Goal: Task Accomplishment & Management: Use online tool/utility

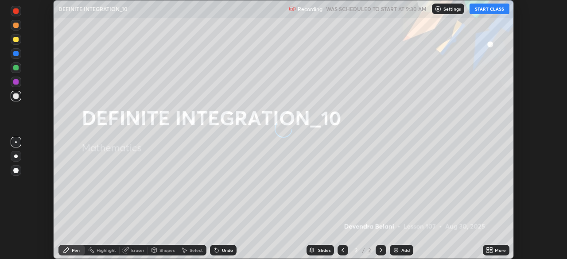
scroll to position [259, 567]
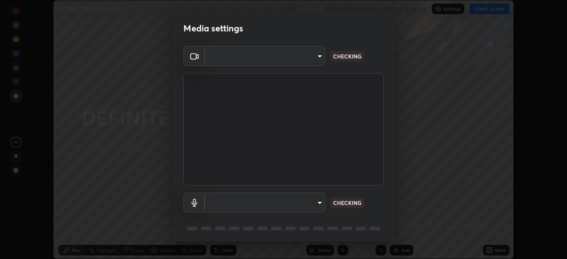
type input "9ce9bf5b38d6cfc450dc04700dda146ffef8b1f769f81d34cd4980de2a0341eb"
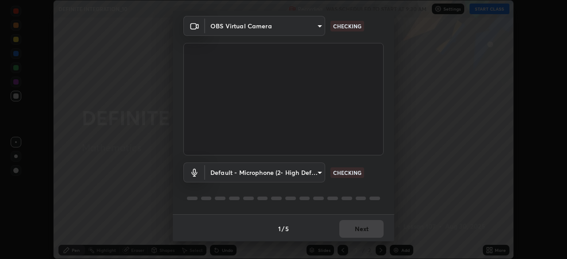
scroll to position [31, 0]
click at [319, 174] on body "Erase all DEFINITE INTEGRATION_10 Recording WAS SCHEDULED TO START AT 9:30 AM S…" at bounding box center [283, 129] width 567 height 259
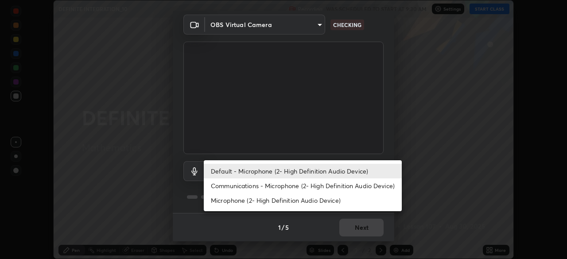
click at [299, 201] on li "Microphone (2- High Definition Audio Device)" at bounding box center [303, 200] width 198 height 15
type input "8f805d1c6ec510f31eccd00171c3be29f511b46dd0daeaf64aa4ac9130cc1c3d"
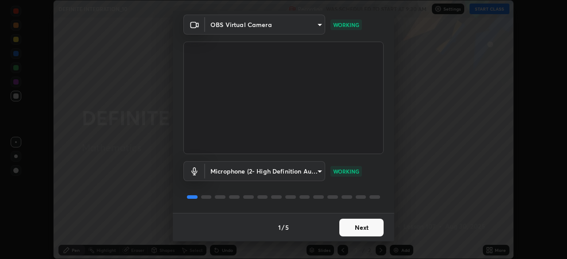
click at [371, 228] on button "Next" at bounding box center [361, 228] width 44 height 18
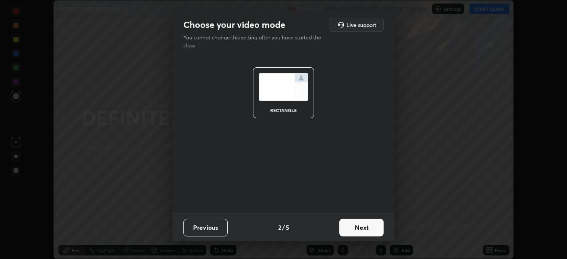
scroll to position [0, 0]
click at [376, 231] on button "Next" at bounding box center [361, 228] width 44 height 18
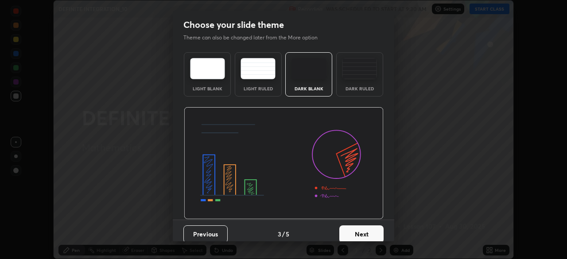
click at [379, 232] on button "Next" at bounding box center [361, 234] width 44 height 18
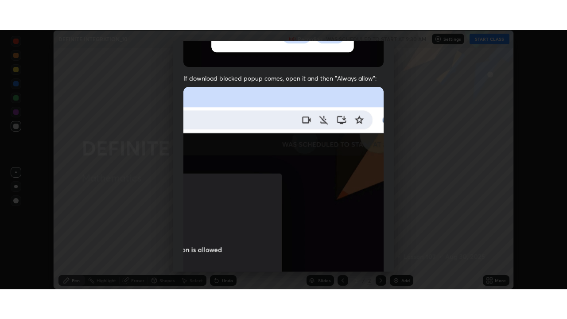
scroll to position [212, 0]
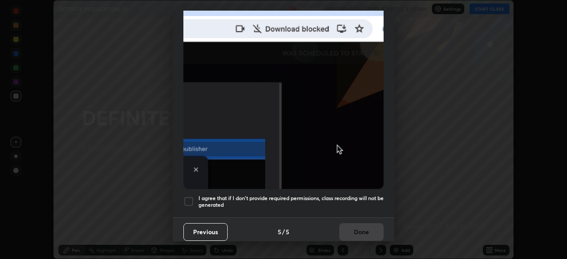
click at [194, 199] on div "I agree that if I don't provide required permissions, class recording will not …" at bounding box center [283, 201] width 200 height 11
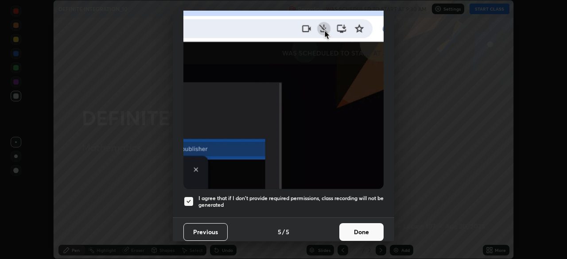
click at [354, 230] on button "Done" at bounding box center [361, 232] width 44 height 18
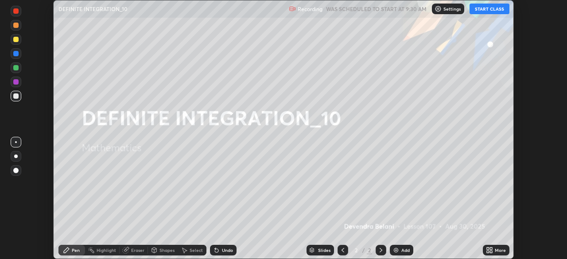
click at [493, 12] on button "START CLASS" at bounding box center [490, 9] width 40 height 11
click at [399, 249] on div "Add" at bounding box center [401, 250] width 23 height 11
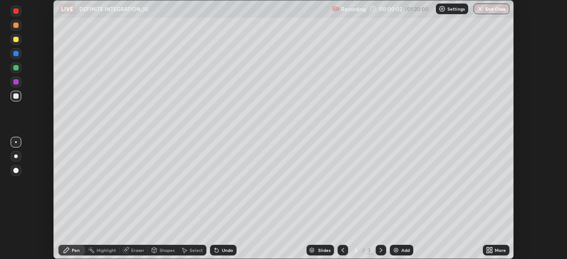
click at [488, 252] on icon at bounding box center [488, 252] width 2 height 2
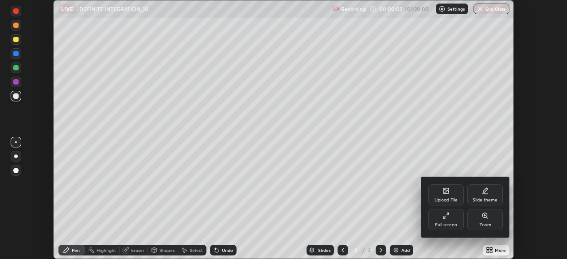
click at [435, 224] on div "Full screen" at bounding box center [445, 219] width 35 height 21
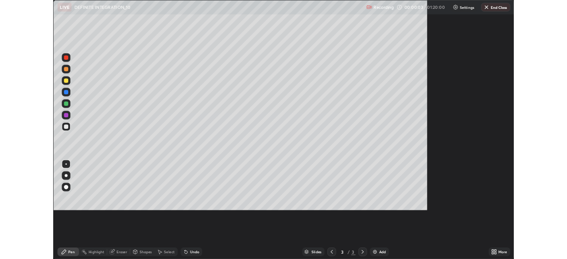
scroll to position [319, 567]
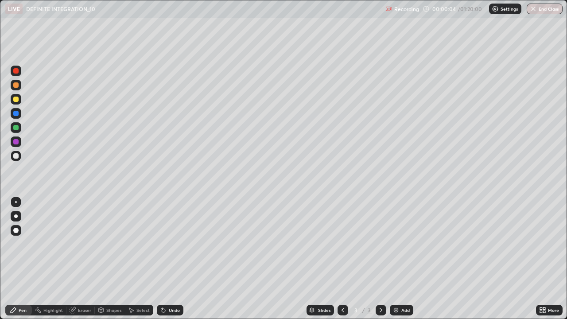
click at [18, 103] on div at bounding box center [16, 99] width 11 height 11
click at [16, 132] on div at bounding box center [16, 127] width 11 height 11
click at [82, 259] on div "Eraser" at bounding box center [84, 310] width 13 height 4
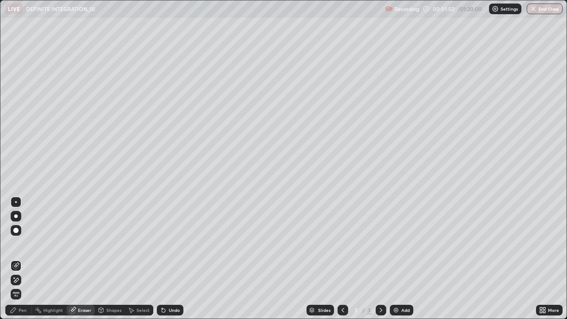
click at [22, 259] on div "Pen" at bounding box center [23, 310] width 8 height 4
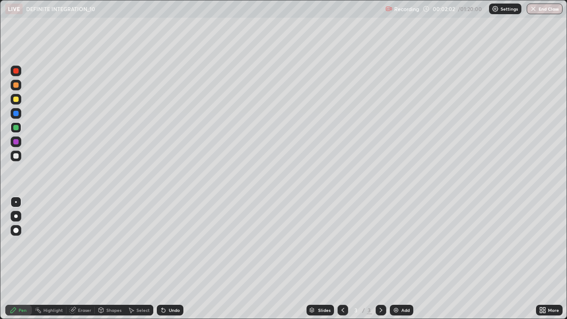
click at [171, 259] on div "Undo" at bounding box center [174, 310] width 11 height 4
click at [177, 259] on div "Undo" at bounding box center [170, 310] width 27 height 11
click at [179, 259] on div "Undo" at bounding box center [170, 310] width 27 height 11
click at [170, 259] on div "Undo" at bounding box center [174, 310] width 11 height 4
click at [173, 259] on div "Undo" at bounding box center [170, 310] width 27 height 11
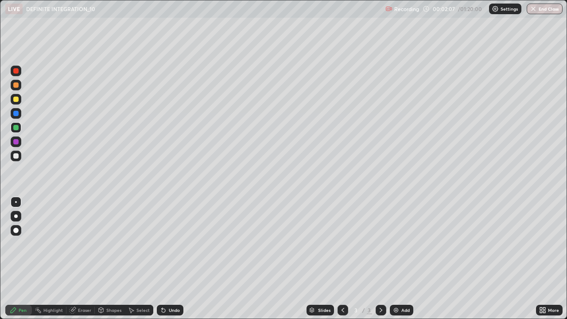
click at [178, 259] on div "Undo" at bounding box center [170, 310] width 27 height 11
click at [90, 259] on div "Eraser" at bounding box center [84, 310] width 13 height 4
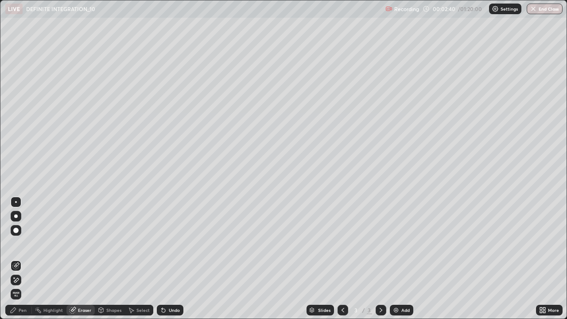
click at [12, 259] on div "Pen" at bounding box center [18, 310] width 27 height 11
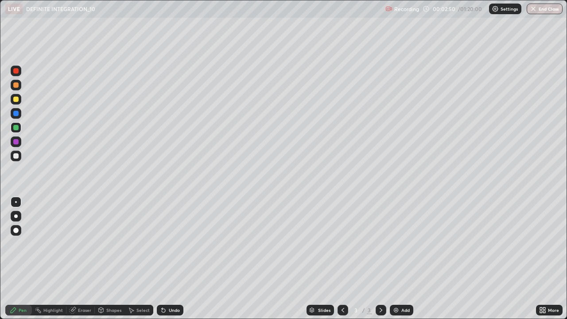
click at [15, 99] on div at bounding box center [15, 99] width 5 height 5
click at [19, 114] on div at bounding box center [16, 113] width 11 height 11
click at [91, 259] on div "Eraser" at bounding box center [80, 310] width 28 height 11
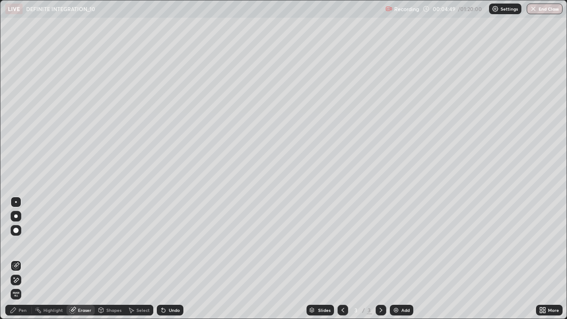
click at [22, 259] on div "Pen" at bounding box center [18, 310] width 27 height 11
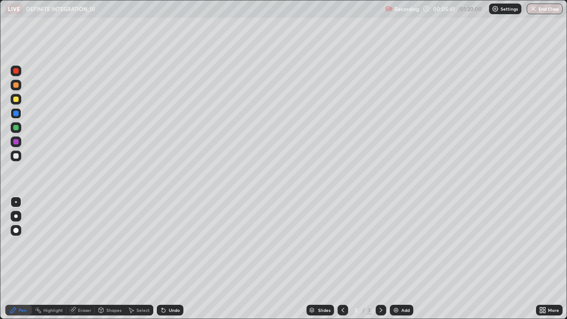
click at [17, 158] on div at bounding box center [15, 155] width 5 height 5
click at [400, 259] on div "Add" at bounding box center [401, 310] width 23 height 11
click at [17, 103] on div at bounding box center [16, 99] width 11 height 11
click at [18, 116] on div at bounding box center [16, 113] width 11 height 11
click at [15, 156] on div at bounding box center [15, 155] width 5 height 5
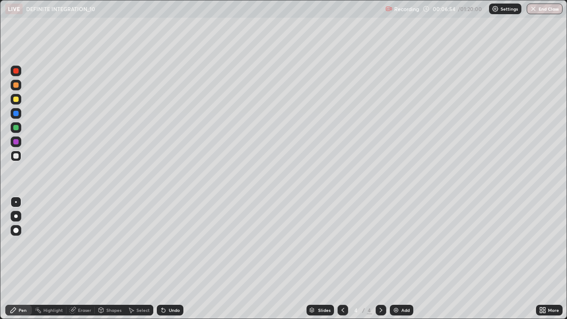
click at [171, 259] on div "Undo" at bounding box center [170, 310] width 27 height 11
click at [346, 259] on div at bounding box center [343, 310] width 11 height 11
click at [380, 259] on icon at bounding box center [380, 310] width 7 height 7
click at [381, 259] on icon at bounding box center [380, 310] width 7 height 7
click at [380, 259] on icon at bounding box center [380, 310] width 7 height 7
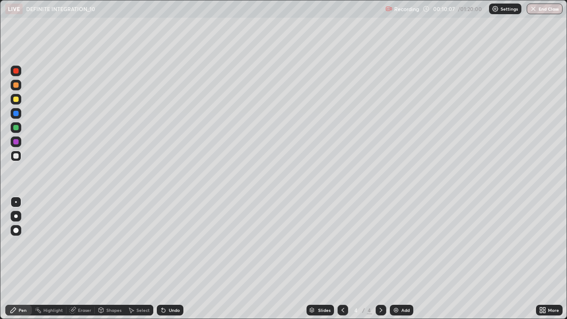
click at [399, 259] on div "Add" at bounding box center [401, 310] width 23 height 11
click at [20, 102] on div at bounding box center [16, 99] width 11 height 11
click at [15, 103] on div at bounding box center [16, 99] width 11 height 11
click at [17, 85] on div at bounding box center [15, 84] width 5 height 5
click at [16, 128] on div at bounding box center [15, 127] width 5 height 5
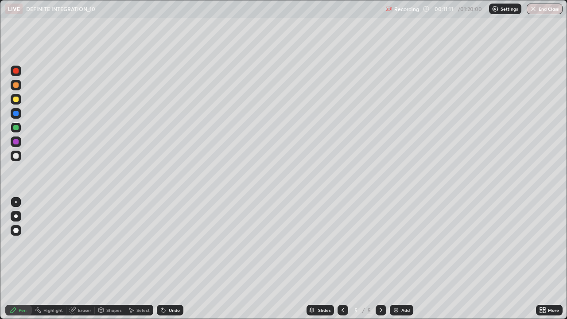
click at [16, 113] on div at bounding box center [15, 113] width 5 height 5
click at [16, 154] on div at bounding box center [15, 155] width 5 height 5
click at [16, 98] on div at bounding box center [15, 99] width 5 height 5
click at [13, 161] on div at bounding box center [16, 156] width 11 height 11
click at [18, 100] on div at bounding box center [15, 99] width 5 height 5
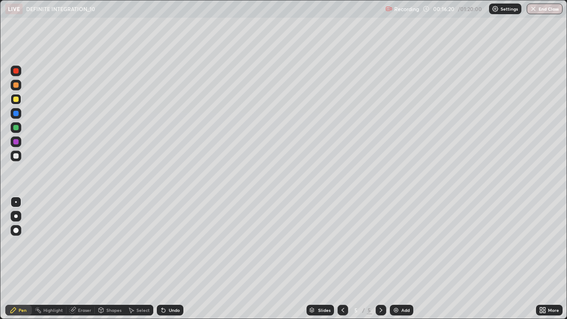
click at [399, 259] on div "Add" at bounding box center [401, 310] width 23 height 11
click at [16, 140] on div at bounding box center [15, 141] width 5 height 5
click at [18, 132] on div at bounding box center [16, 127] width 11 height 11
click at [342, 259] on icon at bounding box center [342, 310] width 7 height 7
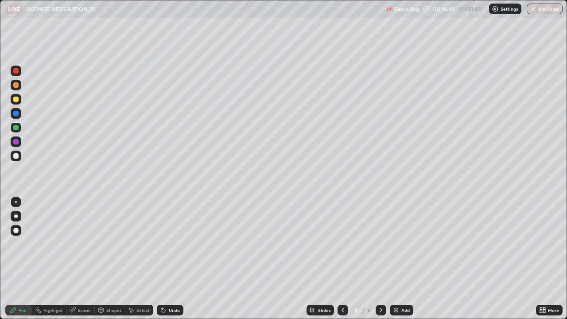
click at [342, 259] on icon at bounding box center [342, 310] width 7 height 7
click at [381, 259] on icon at bounding box center [380, 310] width 7 height 7
click at [380, 259] on icon at bounding box center [381, 310] width 3 height 4
click at [380, 259] on icon at bounding box center [380, 310] width 7 height 7
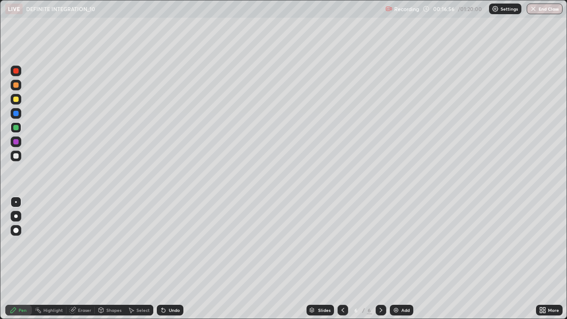
click at [404, 259] on div "Add" at bounding box center [405, 310] width 8 height 4
click at [342, 259] on icon at bounding box center [342, 310] width 7 height 7
click at [343, 259] on div at bounding box center [343, 310] width 11 height 11
click at [376, 259] on div at bounding box center [381, 310] width 11 height 11
click at [16, 140] on div at bounding box center [15, 141] width 5 height 5
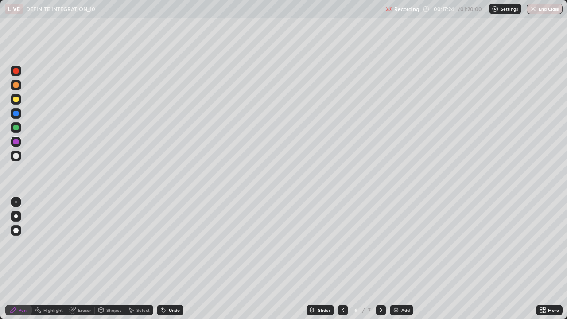
click at [16, 158] on div at bounding box center [15, 155] width 5 height 5
click at [18, 142] on div at bounding box center [15, 141] width 5 height 5
click at [16, 129] on div at bounding box center [15, 127] width 5 height 5
click at [14, 103] on div at bounding box center [16, 99] width 11 height 11
click at [380, 259] on icon at bounding box center [380, 310] width 7 height 7
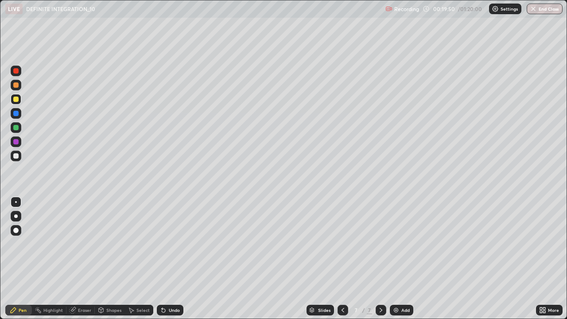
click at [16, 128] on div at bounding box center [15, 127] width 5 height 5
click at [177, 259] on div "Undo" at bounding box center [170, 310] width 27 height 11
click at [20, 103] on div at bounding box center [16, 99] width 11 height 11
click at [18, 87] on div at bounding box center [16, 85] width 11 height 11
click at [342, 259] on icon at bounding box center [342, 310] width 7 height 7
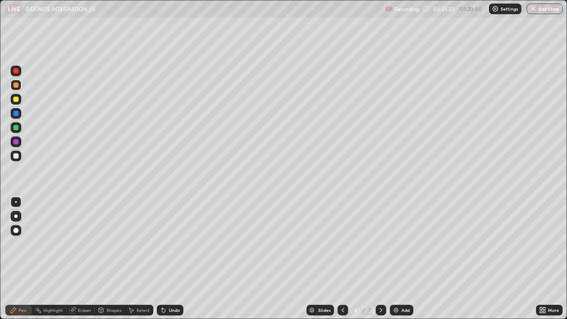
click at [341, 259] on div at bounding box center [343, 310] width 11 height 18
click at [342, 259] on icon at bounding box center [342, 310] width 7 height 7
click at [345, 259] on div at bounding box center [343, 310] width 11 height 18
click at [384, 259] on div at bounding box center [381, 310] width 11 height 11
click at [381, 259] on icon at bounding box center [381, 310] width 3 height 4
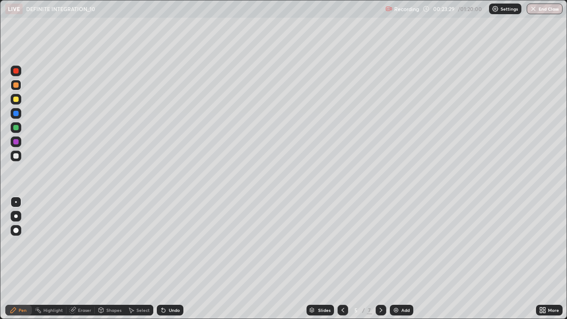
click at [381, 259] on icon at bounding box center [381, 310] width 3 height 4
click at [380, 259] on icon at bounding box center [381, 310] width 3 height 4
click at [380, 259] on icon at bounding box center [380, 310] width 7 height 7
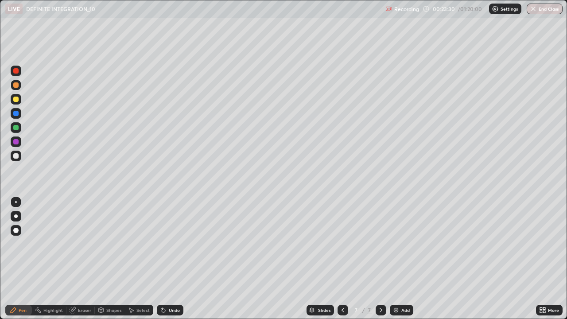
click at [399, 259] on div "Add" at bounding box center [401, 310] width 23 height 11
click at [174, 259] on div "Undo" at bounding box center [170, 310] width 27 height 11
click at [170, 259] on div "Undo" at bounding box center [174, 310] width 11 height 4
click at [172, 259] on div "Undo" at bounding box center [174, 310] width 11 height 4
click at [17, 103] on div at bounding box center [16, 99] width 11 height 11
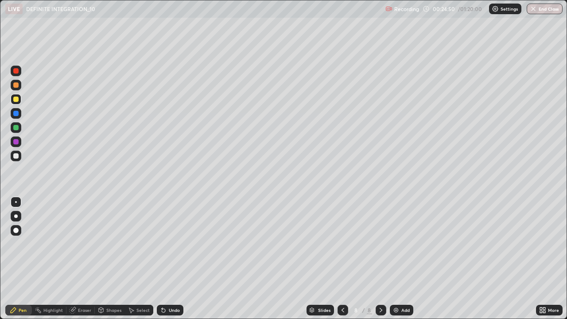
click at [76, 259] on div "Eraser" at bounding box center [80, 310] width 28 height 11
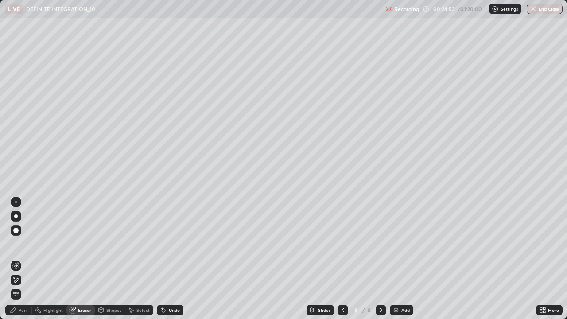
click at [21, 259] on div "Pen" at bounding box center [18, 310] width 27 height 11
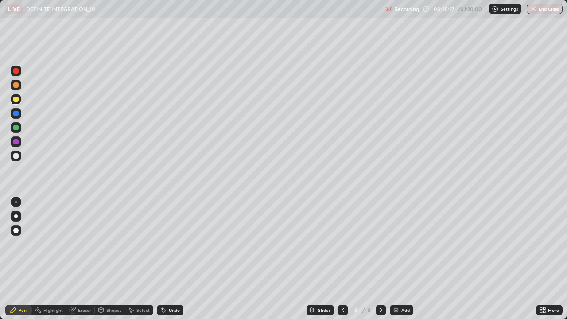
click at [81, 259] on div "Eraser" at bounding box center [84, 310] width 13 height 4
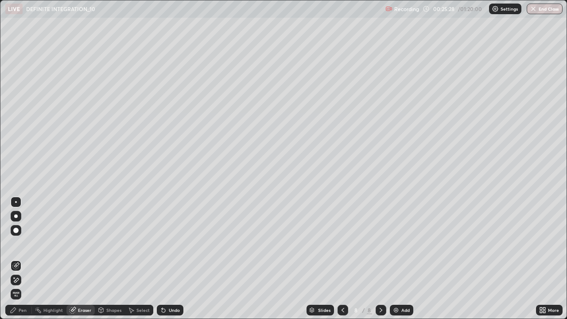
click at [25, 259] on div "Pen" at bounding box center [18, 310] width 27 height 11
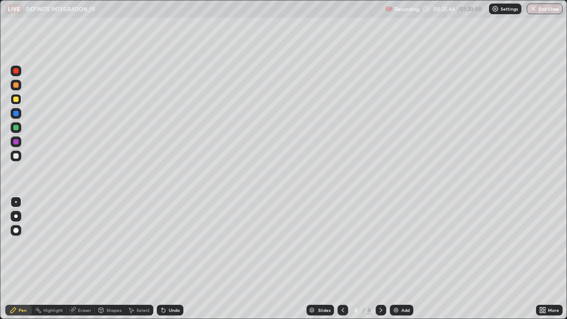
click at [16, 142] on div at bounding box center [15, 141] width 5 height 5
click at [18, 87] on div at bounding box center [16, 85] width 11 height 11
click at [20, 103] on div at bounding box center [16, 99] width 11 height 11
click at [395, 259] on img at bounding box center [395, 310] width 7 height 7
click at [19, 87] on div at bounding box center [16, 85] width 11 height 11
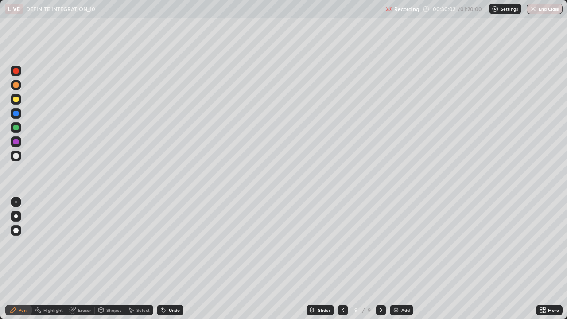
click at [19, 117] on div at bounding box center [16, 113] width 11 height 11
click at [19, 160] on div at bounding box center [16, 156] width 11 height 11
click at [149, 259] on div "Select" at bounding box center [139, 310] width 28 height 11
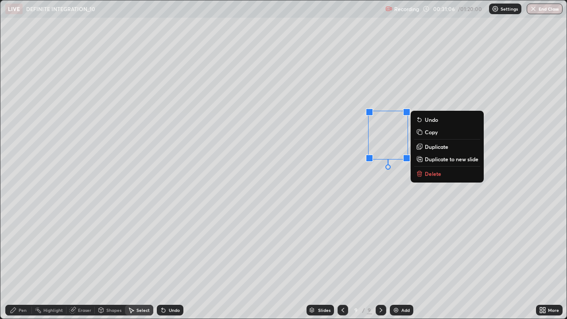
click at [448, 173] on button "Delete" at bounding box center [447, 173] width 66 height 11
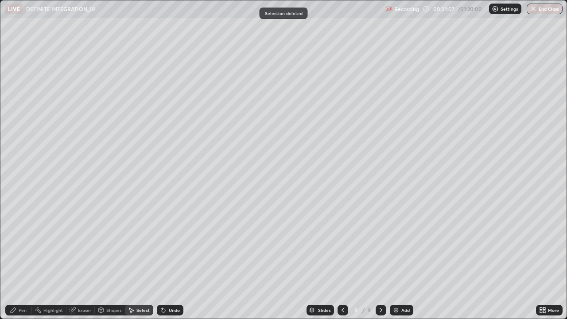
click at [23, 259] on div "Pen" at bounding box center [23, 310] width 8 height 4
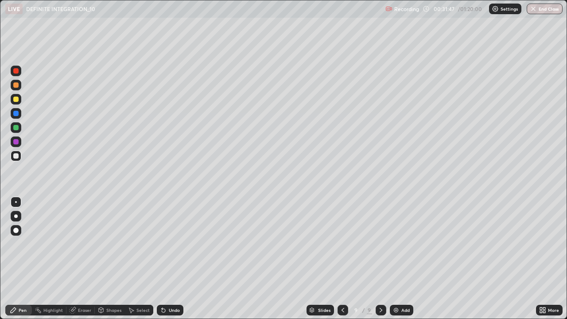
click at [19, 102] on div at bounding box center [16, 99] width 11 height 11
click at [14, 87] on div at bounding box center [15, 84] width 5 height 5
click at [394, 259] on img at bounding box center [395, 310] width 7 height 7
click at [16, 114] on div at bounding box center [15, 113] width 5 height 5
click at [19, 130] on div at bounding box center [16, 127] width 11 height 11
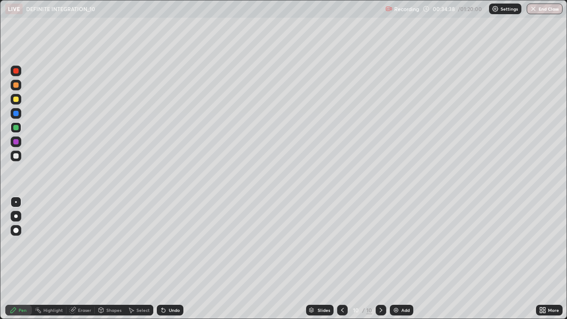
click at [179, 259] on div "Undo" at bounding box center [174, 310] width 11 height 4
click at [88, 259] on div "Eraser" at bounding box center [84, 310] width 13 height 4
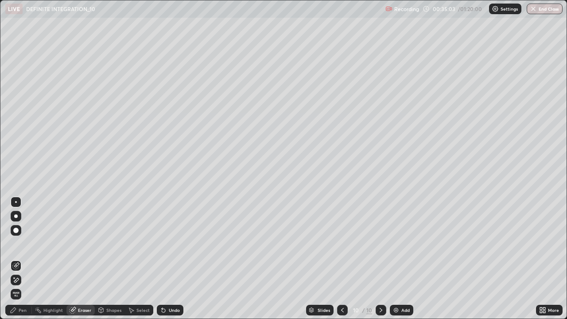
click at [23, 259] on div "Pen" at bounding box center [23, 310] width 8 height 4
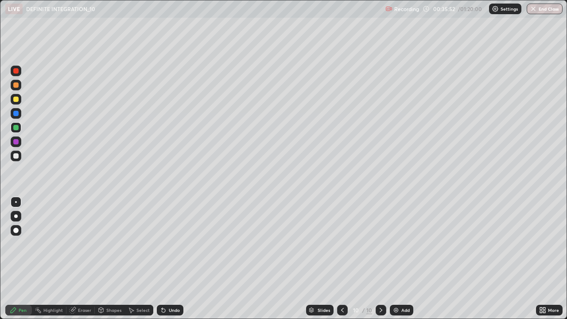
click at [14, 158] on div at bounding box center [16, 156] width 11 height 11
click at [402, 259] on div "Add" at bounding box center [405, 310] width 8 height 4
click at [19, 102] on div at bounding box center [16, 99] width 11 height 11
click at [169, 259] on div "Undo" at bounding box center [174, 310] width 11 height 4
click at [166, 259] on div "Undo" at bounding box center [170, 310] width 27 height 11
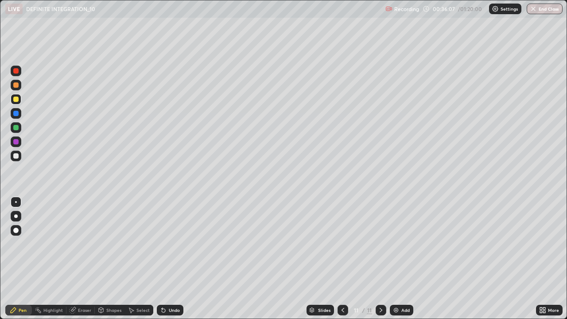
click at [163, 259] on icon at bounding box center [164, 311] width 4 height 4
click at [17, 87] on div at bounding box center [15, 84] width 5 height 5
click at [20, 132] on div at bounding box center [16, 127] width 11 height 11
click at [174, 259] on div "Undo" at bounding box center [170, 310] width 27 height 11
click at [16, 100] on div at bounding box center [15, 99] width 5 height 5
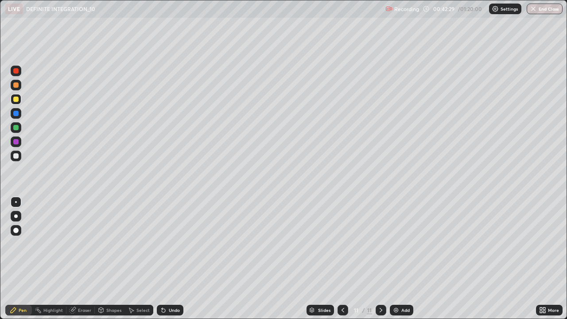
click at [15, 114] on div at bounding box center [15, 113] width 5 height 5
click at [18, 130] on div at bounding box center [16, 127] width 11 height 11
click at [16, 101] on div at bounding box center [15, 99] width 5 height 5
click at [20, 84] on div at bounding box center [16, 85] width 11 height 11
click at [401, 259] on div "Add" at bounding box center [405, 310] width 8 height 4
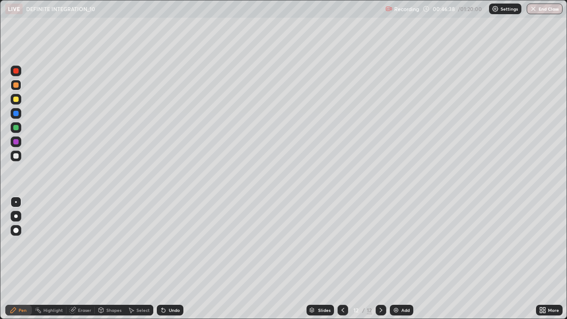
click at [16, 98] on div at bounding box center [15, 99] width 5 height 5
click at [145, 259] on div "Select" at bounding box center [142, 310] width 13 height 4
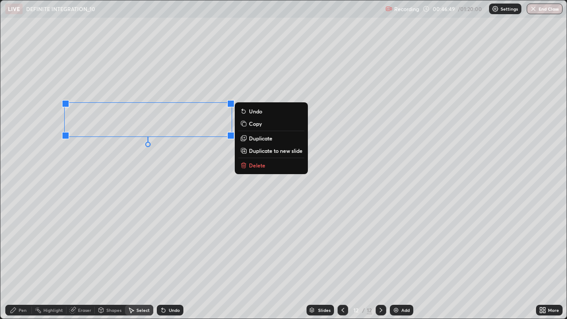
click at [276, 170] on button "Delete" at bounding box center [271, 165] width 66 height 11
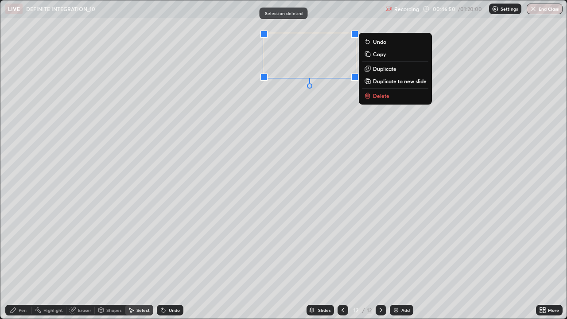
click at [380, 99] on button "Delete" at bounding box center [395, 95] width 66 height 11
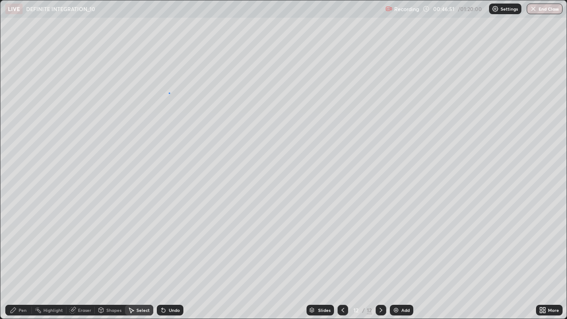
click at [168, 93] on div "0 ° Undo Copy Duplicate Duplicate to new slide Delete" at bounding box center [283, 159] width 566 height 318
click at [14, 259] on icon at bounding box center [13, 309] width 5 height 5
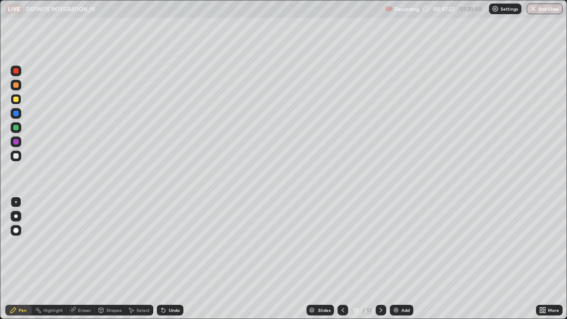
click at [169, 259] on div "Undo" at bounding box center [174, 310] width 11 height 4
click at [167, 259] on div "Undo" at bounding box center [170, 310] width 27 height 11
click at [162, 259] on icon at bounding box center [164, 311] width 4 height 4
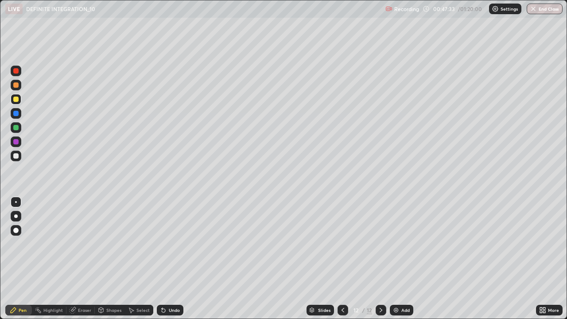
click at [162, 259] on icon at bounding box center [162, 308] width 1 height 1
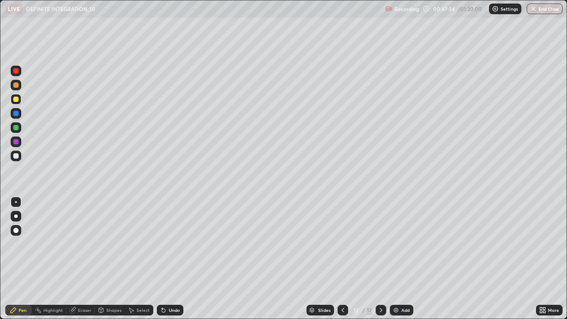
click at [164, 259] on div "Undo" at bounding box center [170, 310] width 27 height 11
click at [162, 259] on icon at bounding box center [162, 308] width 1 height 1
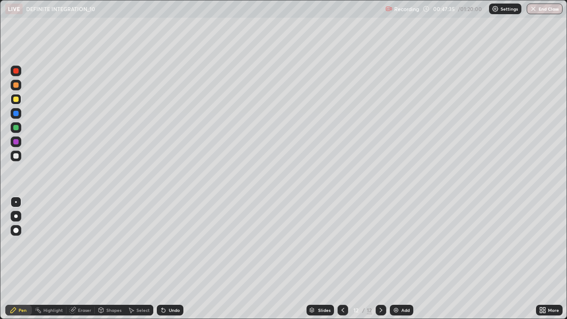
click at [162, 259] on icon at bounding box center [162, 308] width 1 height 1
click at [166, 259] on div "Undo" at bounding box center [170, 310] width 27 height 11
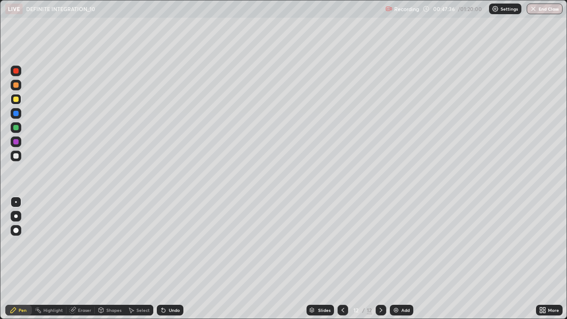
click at [166, 259] on div "Undo" at bounding box center [170, 310] width 27 height 11
click at [168, 259] on div "Undo" at bounding box center [170, 310] width 27 height 11
click at [167, 259] on div "Undo" at bounding box center [170, 310] width 27 height 11
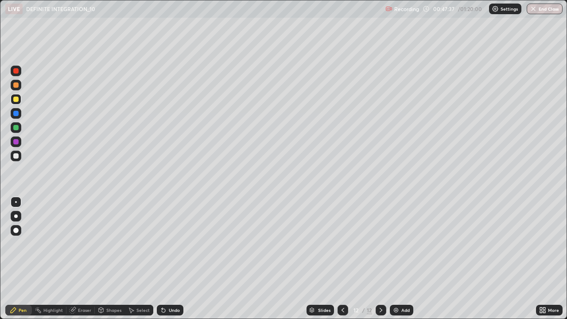
click at [167, 259] on div "Undo" at bounding box center [170, 310] width 27 height 11
click at [166, 259] on div "Undo" at bounding box center [170, 310] width 27 height 11
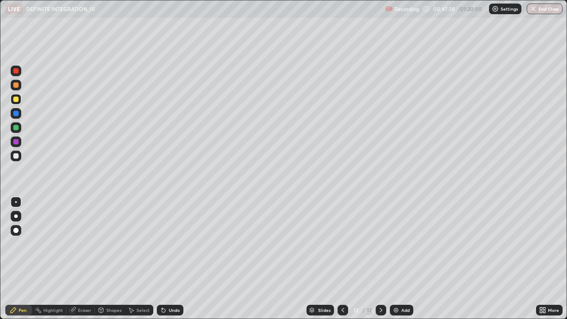
click at [166, 259] on div "Undo" at bounding box center [170, 310] width 27 height 11
click at [82, 259] on div "Eraser" at bounding box center [80, 310] width 28 height 11
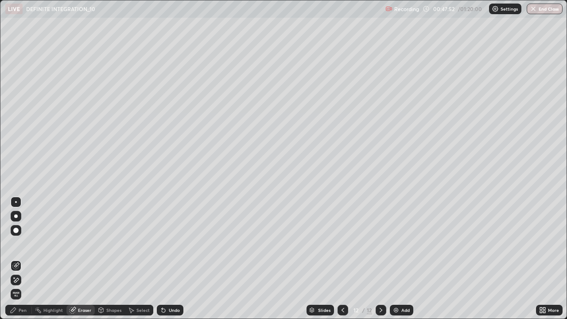
click at [21, 259] on div "Pen" at bounding box center [18, 310] width 27 height 11
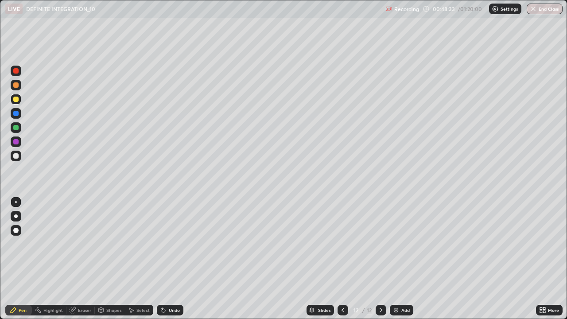
click at [342, 259] on icon at bounding box center [342, 310] width 7 height 7
click at [381, 259] on icon at bounding box center [380, 310] width 7 height 7
click at [380, 259] on icon at bounding box center [380, 310] width 7 height 7
click at [379, 259] on icon at bounding box center [380, 310] width 7 height 7
click at [17, 85] on div at bounding box center [15, 84] width 5 height 5
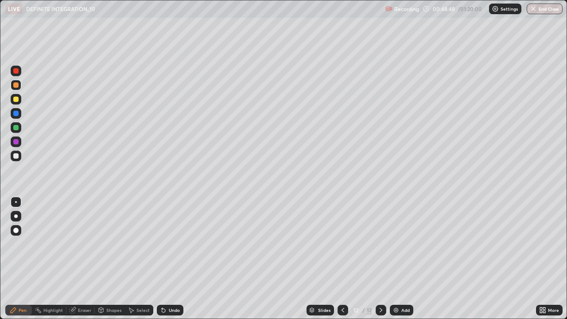
click at [401, 259] on div "Add" at bounding box center [405, 310] width 8 height 4
click at [149, 259] on div "Select" at bounding box center [139, 310] width 28 height 11
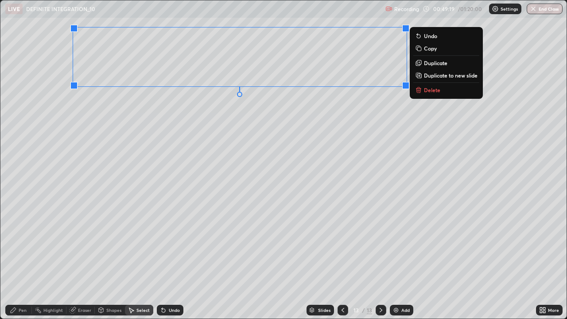
click at [450, 93] on button "Delete" at bounding box center [446, 90] width 66 height 11
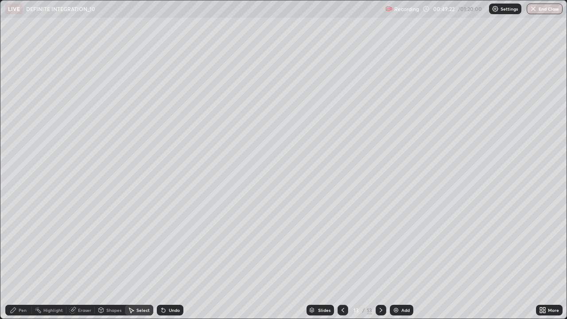
click at [30, 259] on div "Pen" at bounding box center [18, 310] width 27 height 11
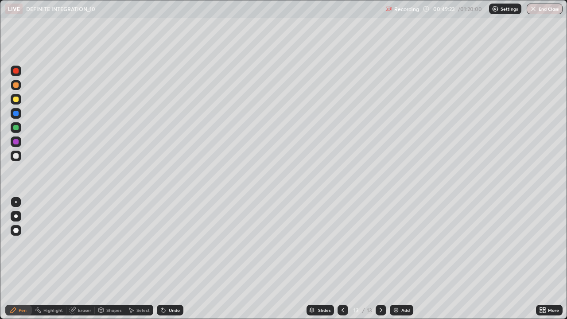
click at [17, 103] on div at bounding box center [16, 99] width 11 height 11
click at [81, 259] on div "Eraser" at bounding box center [80, 310] width 28 height 11
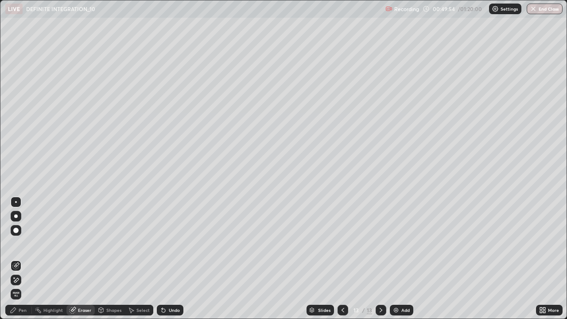
click at [21, 259] on div "Pen" at bounding box center [23, 310] width 8 height 4
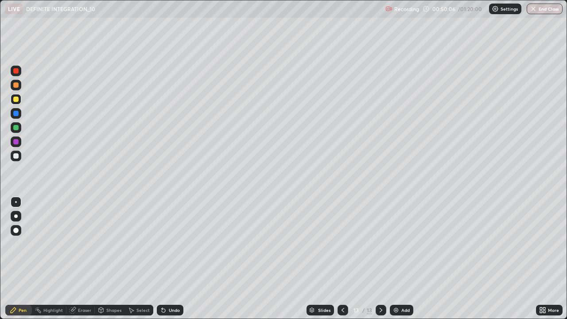
click at [175, 259] on div "Undo" at bounding box center [174, 310] width 11 height 4
click at [163, 259] on icon at bounding box center [164, 311] width 4 height 4
click at [16, 86] on div at bounding box center [15, 84] width 5 height 5
click at [340, 259] on div at bounding box center [343, 310] width 11 height 18
click at [342, 259] on icon at bounding box center [342, 310] width 7 height 7
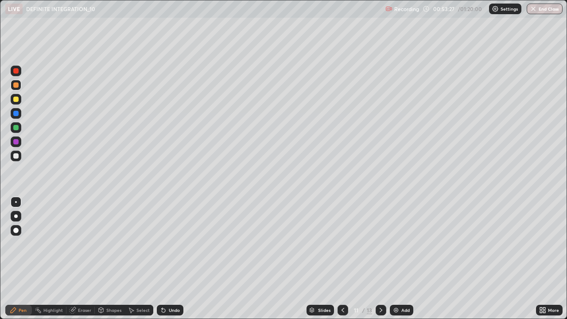
click at [380, 259] on icon at bounding box center [380, 310] width 7 height 7
click at [396, 259] on img at bounding box center [395, 310] width 7 height 7
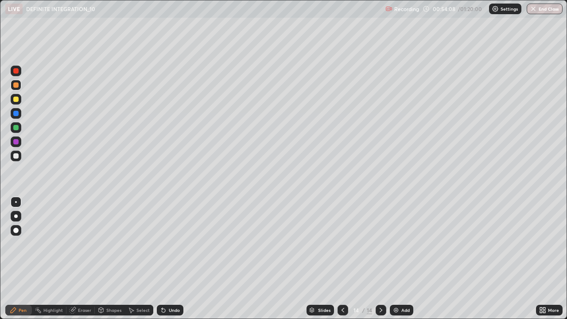
click at [16, 99] on div at bounding box center [15, 99] width 5 height 5
click at [18, 118] on div at bounding box center [16, 113] width 11 height 11
click at [16, 100] on div at bounding box center [15, 99] width 5 height 5
click at [16, 142] on div at bounding box center [15, 141] width 5 height 5
click at [140, 259] on div "Select" at bounding box center [142, 310] width 13 height 4
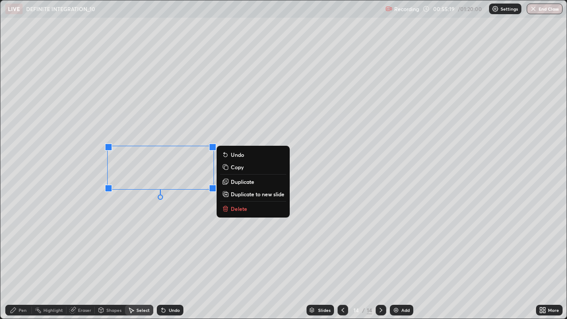
click at [246, 207] on p "Delete" at bounding box center [239, 208] width 16 height 7
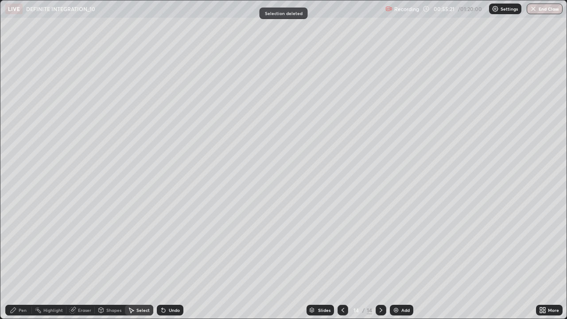
click at [25, 259] on div "Pen" at bounding box center [23, 310] width 8 height 4
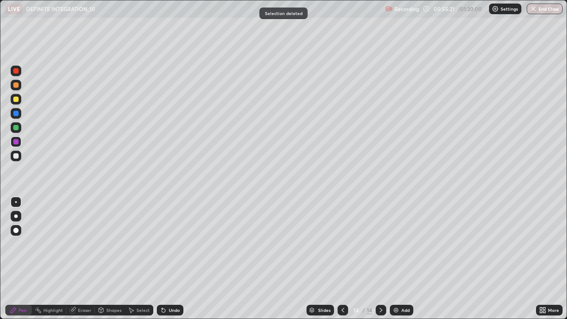
click at [87, 259] on div "Eraser" at bounding box center [84, 310] width 13 height 4
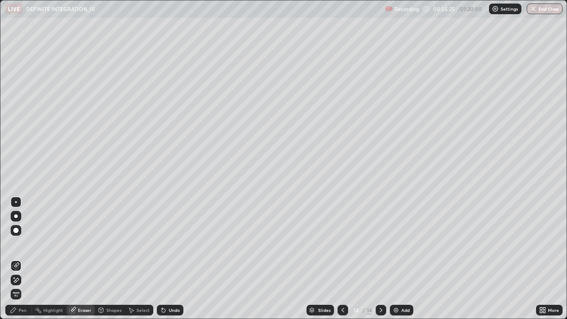
click at [27, 259] on div "Pen" at bounding box center [18, 310] width 27 height 11
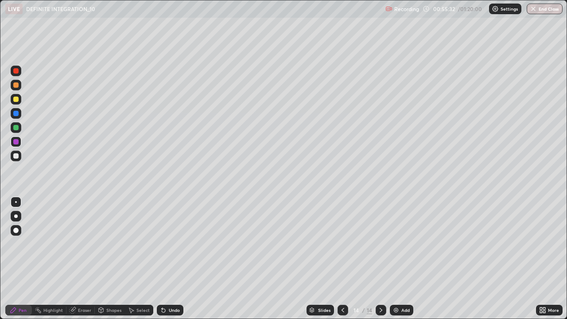
click at [167, 259] on div "Undo" at bounding box center [170, 310] width 27 height 11
click at [171, 259] on div "Undo" at bounding box center [170, 310] width 27 height 11
click at [179, 259] on div "Undo" at bounding box center [174, 310] width 11 height 4
click at [178, 259] on div "Undo" at bounding box center [174, 310] width 11 height 4
click at [108, 259] on div "Shapes" at bounding box center [110, 310] width 30 height 11
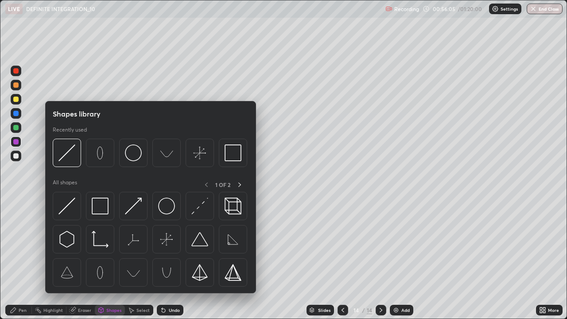
click at [84, 259] on div "Eraser" at bounding box center [80, 310] width 28 height 11
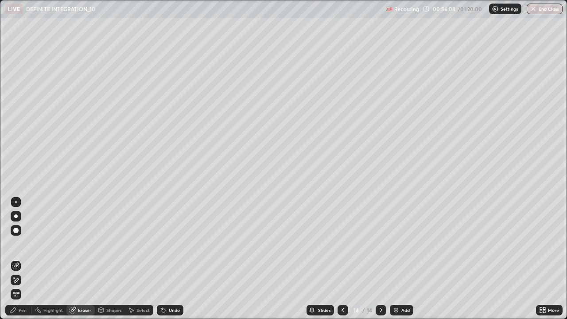
click at [23, 259] on div "Pen" at bounding box center [23, 310] width 8 height 4
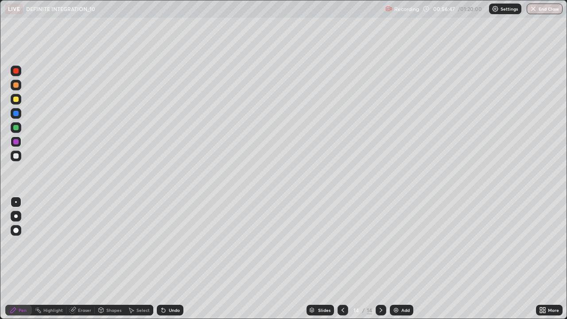
click at [13, 101] on div at bounding box center [16, 99] width 11 height 11
click at [17, 89] on div at bounding box center [16, 85] width 11 height 11
click at [143, 259] on div "Select" at bounding box center [142, 310] width 13 height 4
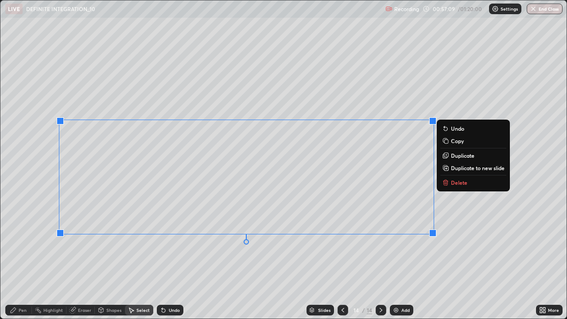
click at [455, 186] on p "Delete" at bounding box center [459, 182] width 16 height 7
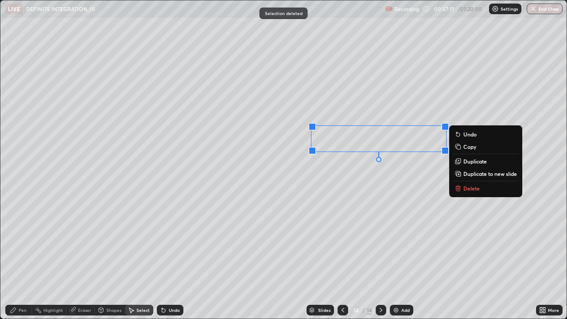
click at [463, 191] on p "Delete" at bounding box center [471, 188] width 16 height 7
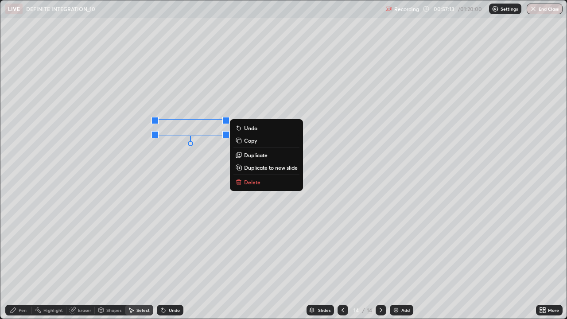
click at [243, 184] on button "Delete" at bounding box center [266, 182] width 66 height 11
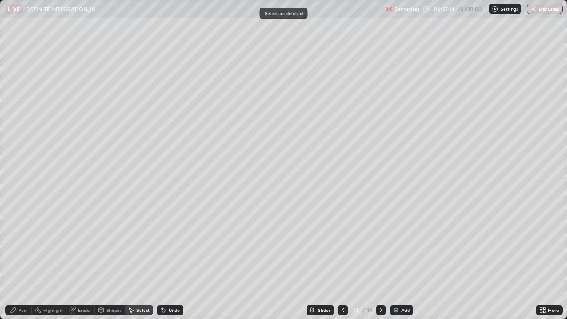
click at [79, 259] on div "Eraser" at bounding box center [84, 310] width 13 height 4
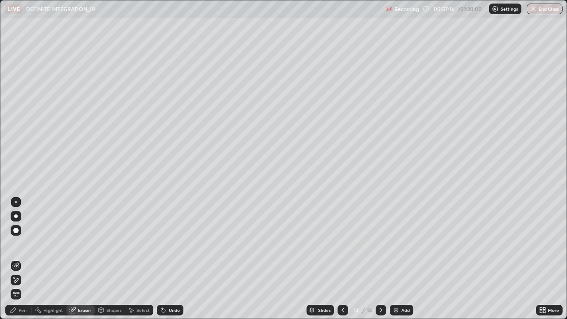
click at [23, 259] on div "Pen" at bounding box center [23, 310] width 8 height 4
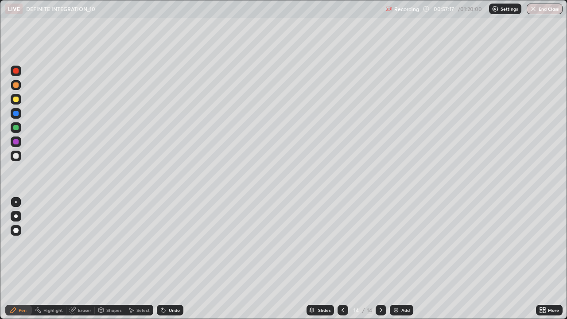
click at [17, 158] on div at bounding box center [15, 155] width 5 height 5
click at [16, 131] on div at bounding box center [16, 127] width 11 height 11
click at [81, 259] on div "Eraser" at bounding box center [84, 310] width 13 height 4
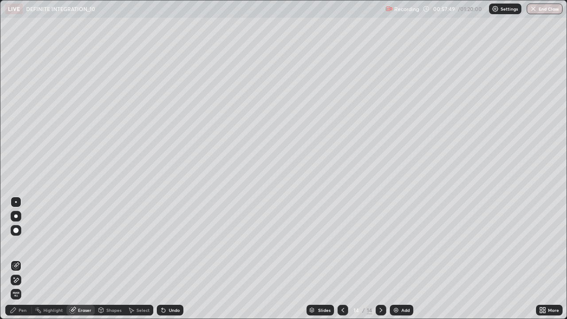
click at [19, 259] on div "Pen" at bounding box center [23, 310] width 8 height 4
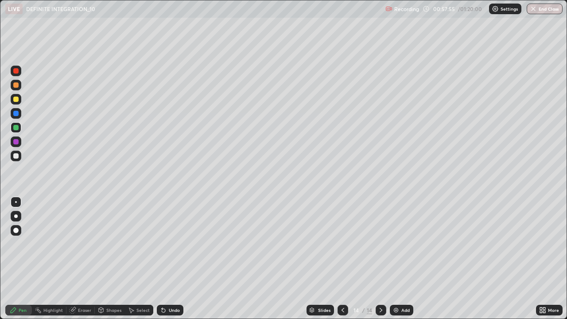
click at [19, 160] on div at bounding box center [16, 156] width 11 height 11
click at [18, 124] on div at bounding box center [16, 127] width 11 height 11
click at [17, 89] on div at bounding box center [16, 85] width 11 height 11
click at [114, 259] on div "Shapes" at bounding box center [113, 310] width 15 height 4
click at [89, 259] on div "Eraser" at bounding box center [84, 310] width 13 height 4
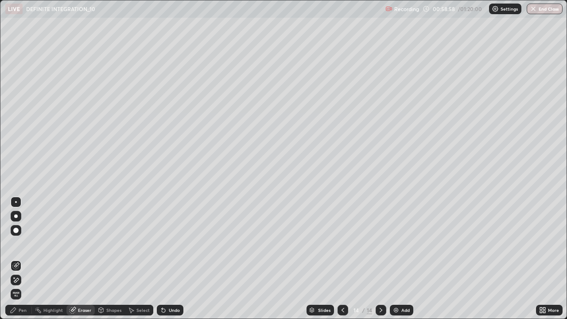
click at [30, 259] on div "Pen" at bounding box center [18, 310] width 27 height 11
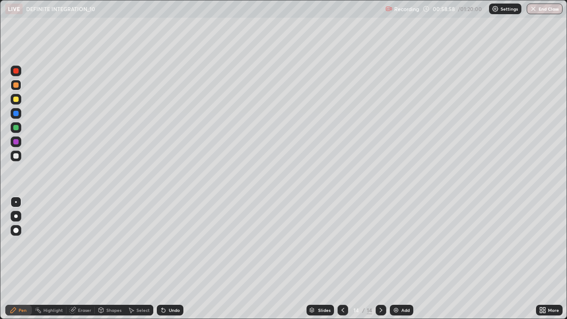
click at [19, 156] on div at bounding box center [16, 156] width 11 height 11
click at [83, 259] on div "Eraser" at bounding box center [84, 310] width 13 height 4
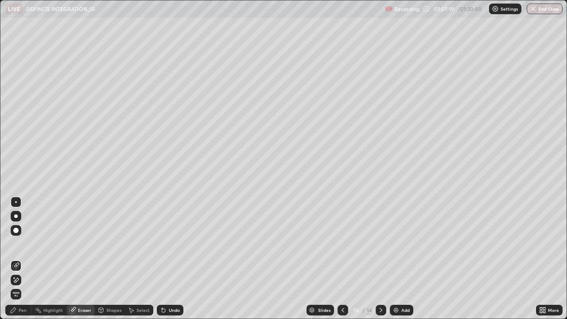
click at [25, 259] on div "Pen" at bounding box center [18, 310] width 27 height 11
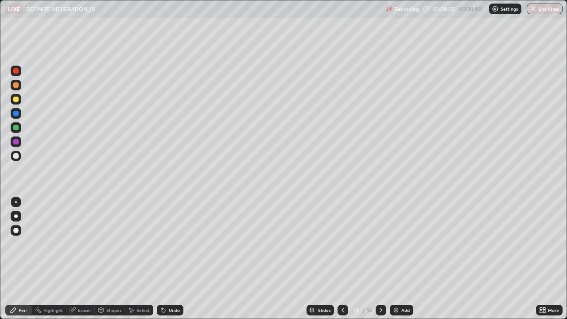
click at [17, 143] on div at bounding box center [15, 141] width 5 height 5
click at [15, 114] on div at bounding box center [15, 113] width 5 height 5
click at [342, 259] on icon at bounding box center [342, 310] width 7 height 7
click at [338, 259] on div at bounding box center [343, 310] width 11 height 11
click at [342, 259] on icon at bounding box center [342, 310] width 7 height 7
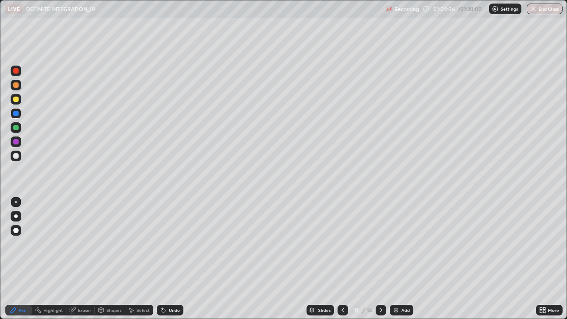
click at [380, 259] on icon at bounding box center [380, 310] width 7 height 7
click at [381, 259] on icon at bounding box center [380, 310] width 7 height 7
click at [380, 259] on icon at bounding box center [380, 310] width 7 height 7
click at [379, 259] on icon at bounding box center [380, 310] width 7 height 7
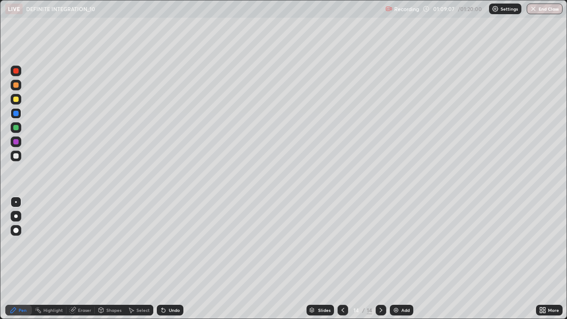
click at [380, 259] on icon at bounding box center [381, 310] width 3 height 4
click at [395, 259] on img at bounding box center [395, 310] width 7 height 7
click at [16, 85] on div at bounding box center [15, 84] width 5 height 5
click at [16, 71] on div at bounding box center [15, 70] width 5 height 5
click at [19, 74] on div at bounding box center [16, 71] width 11 height 11
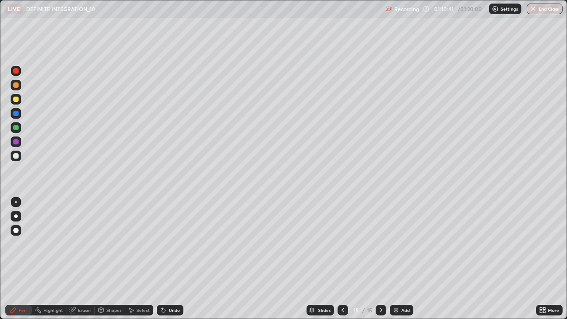
click at [171, 259] on div "Undo" at bounding box center [174, 310] width 11 height 4
click at [169, 259] on div "Undo" at bounding box center [174, 310] width 11 height 4
click at [167, 259] on div "Undo" at bounding box center [170, 310] width 27 height 11
click at [166, 259] on div "Undo" at bounding box center [170, 310] width 27 height 11
click at [16, 85] on div at bounding box center [15, 84] width 5 height 5
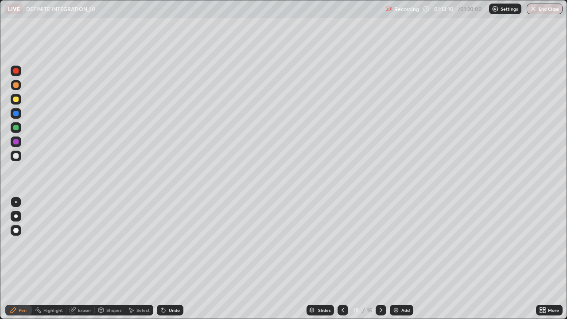
click at [396, 259] on img at bounding box center [395, 310] width 7 height 7
click at [18, 100] on div at bounding box center [15, 99] width 5 height 5
click at [172, 259] on div "Undo" at bounding box center [170, 310] width 27 height 11
click at [170, 259] on div "Undo" at bounding box center [174, 310] width 11 height 4
click at [169, 259] on div "Undo" at bounding box center [174, 310] width 11 height 4
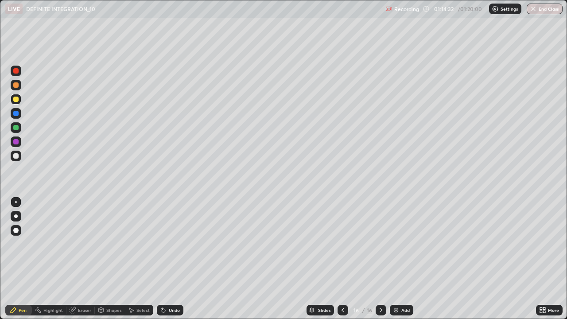
click at [170, 259] on div "Undo" at bounding box center [174, 310] width 11 height 4
click at [16, 156] on div at bounding box center [15, 155] width 5 height 5
click at [15, 145] on div at bounding box center [16, 141] width 11 height 11
click at [18, 160] on div at bounding box center [16, 156] width 11 height 11
click at [536, 8] on img "button" at bounding box center [533, 8] width 7 height 7
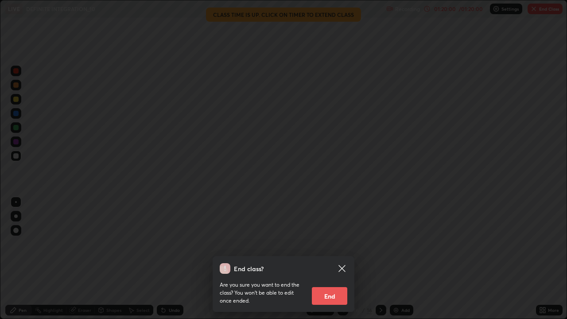
click at [331, 259] on button "End" at bounding box center [329, 296] width 35 height 18
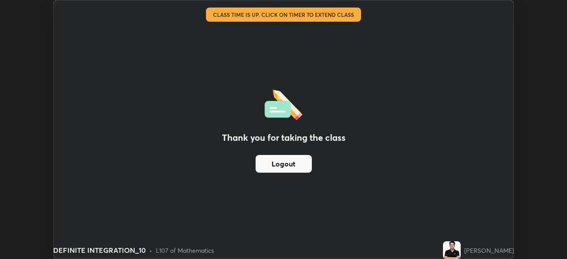
scroll to position [44036, 43728]
